Goal: Transaction & Acquisition: Subscribe to service/newsletter

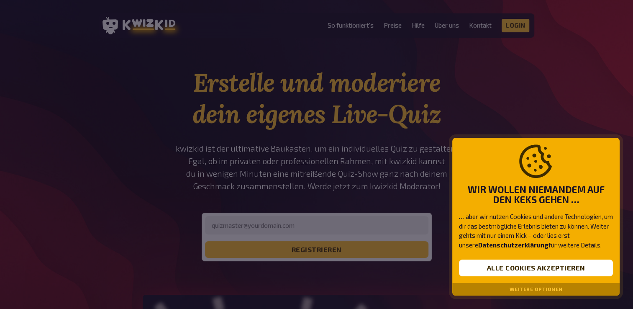
click at [518, 287] on button "Weitere Optionen" at bounding box center [536, 289] width 53 height 6
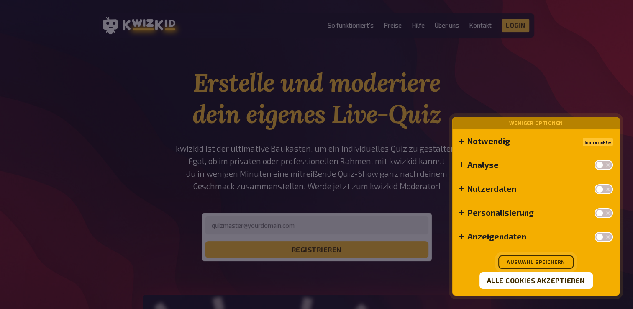
click at [526, 264] on button "Auswahl speichern" at bounding box center [535, 261] width 75 height 13
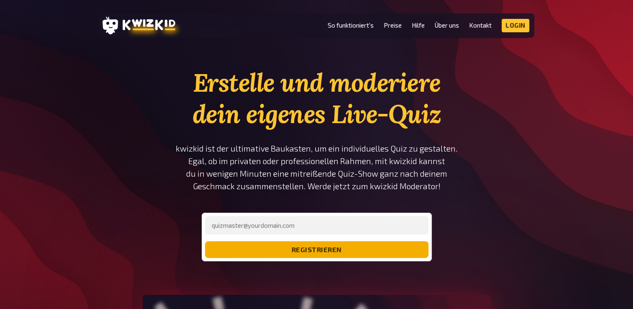
click at [301, 241] on button "registrieren" at bounding box center [316, 249] width 223 height 17
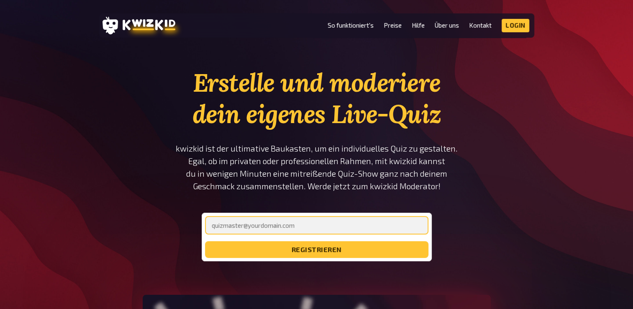
type input "q"
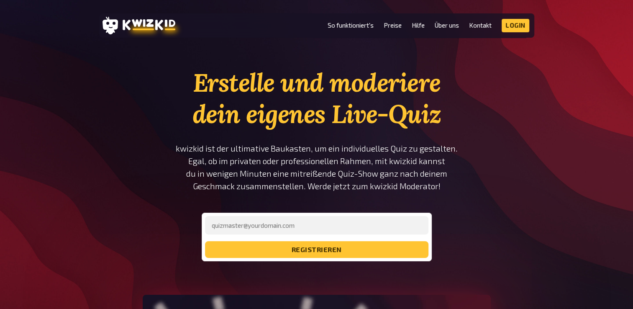
click at [174, 198] on section "Erstelle und moderiere dein eigenes Live-Quiz kwizkid ist der ultimative Baukas…" at bounding box center [316, 302] width 435 height 470
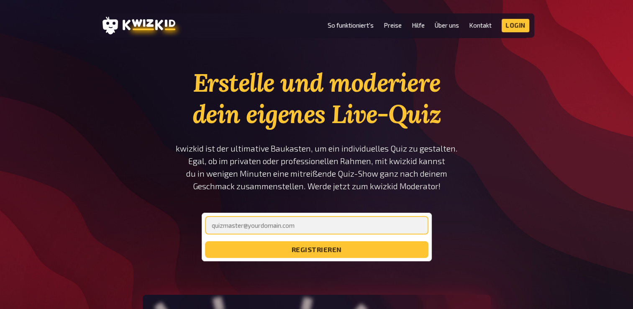
click at [266, 221] on input "email" at bounding box center [316, 225] width 223 height 18
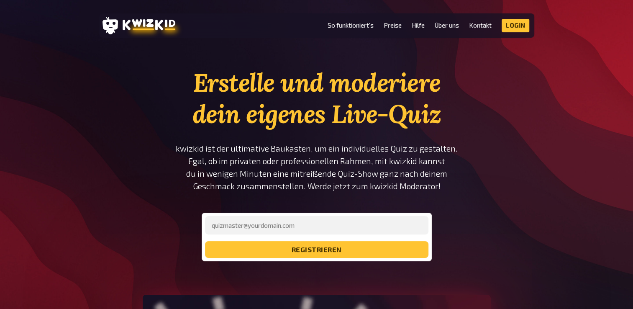
click at [168, 155] on section "Erstelle und moderiere dein eigenes Live-Quiz kwizkid ist der ultimative Baukas…" at bounding box center [316, 302] width 435 height 470
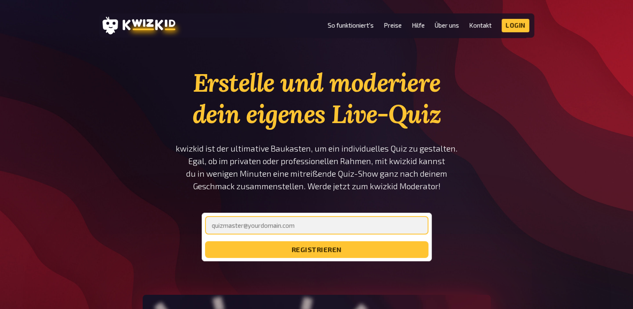
click at [218, 226] on input "email" at bounding box center [316, 225] width 223 height 18
type input "efobendorf@gmail.com"
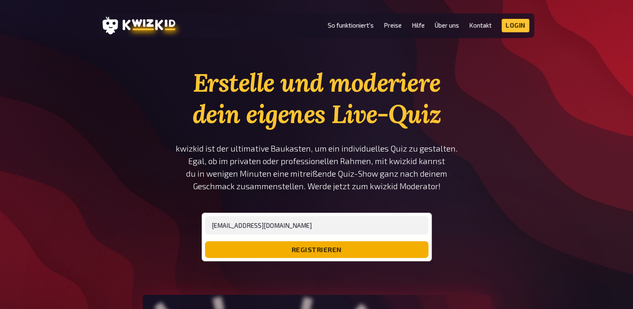
click at [265, 250] on button "registrieren" at bounding box center [316, 249] width 223 height 17
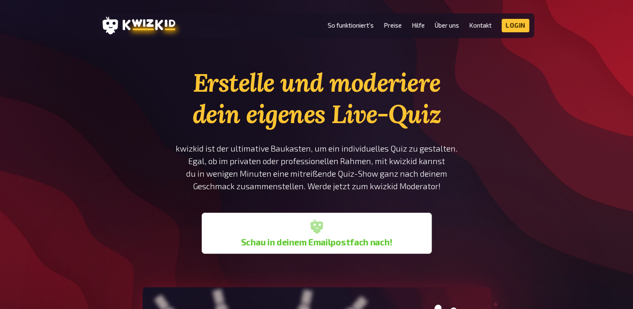
drag, startPoint x: 381, startPoint y: 242, endPoint x: 270, endPoint y: 234, distance: 111.6
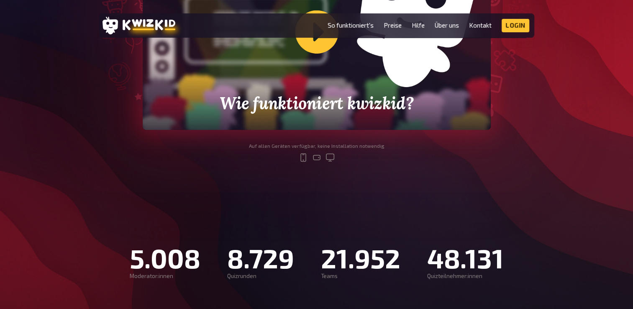
scroll to position [293, 0]
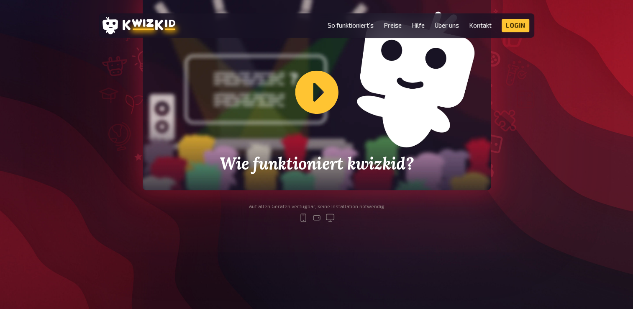
click at [316, 85] on div "Wie funktioniert kwizkid?" at bounding box center [317, 92] width 348 height 196
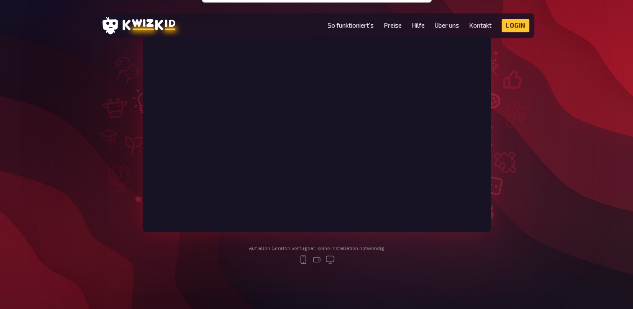
scroll to position [84, 0]
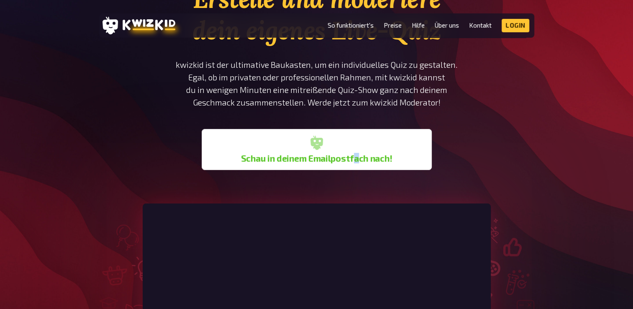
drag, startPoint x: 357, startPoint y: 155, endPoint x: 353, endPoint y: 155, distance: 4.6
click at [353, 155] on b "Schau in deinem Emailpostfach nach!" at bounding box center [317, 158] width 152 height 10
drag, startPoint x: 353, startPoint y: 155, endPoint x: 343, endPoint y: 155, distance: 10.1
click at [343, 155] on b "Schau in deinem Emailpostfach nach!" at bounding box center [317, 158] width 152 height 10
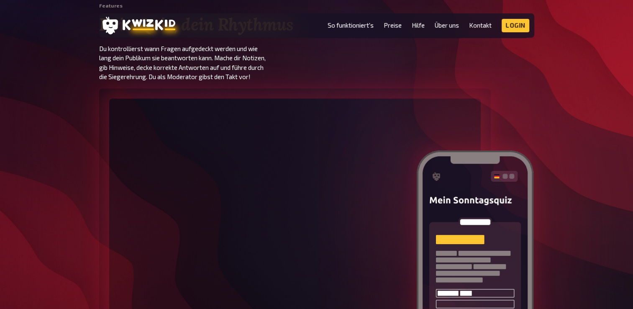
scroll to position [1088, 0]
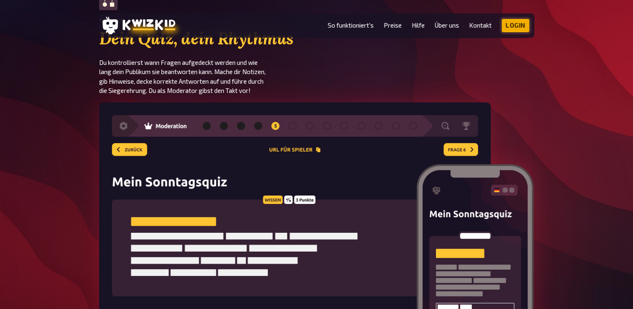
click at [511, 26] on link "Login" at bounding box center [516, 25] width 28 height 13
